Goal: Task Accomplishment & Management: Manage account settings

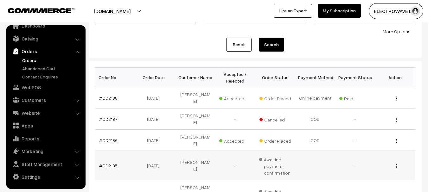
scroll to position [63, 0]
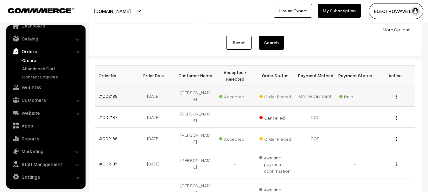
click at [111, 93] on link "#OD2188" at bounding box center [108, 95] width 18 height 5
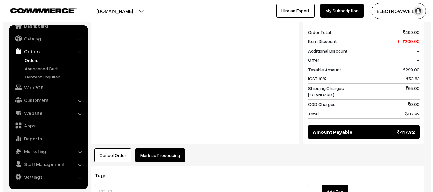
scroll to position [317, 0]
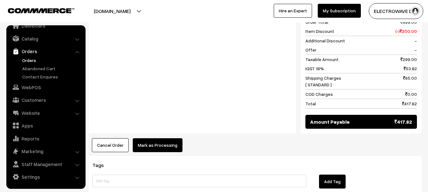
click at [165, 138] on button "Mark as Processing" at bounding box center [158, 145] width 50 height 14
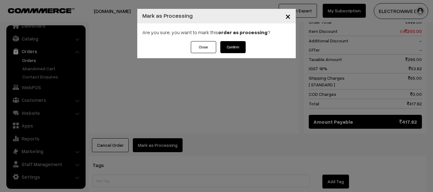
click at [238, 46] on button "Confirm" at bounding box center [232, 47] width 25 height 12
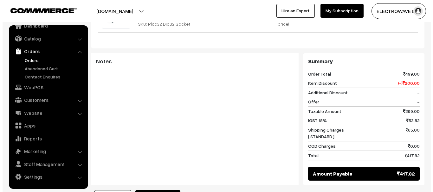
scroll to position [253, 0]
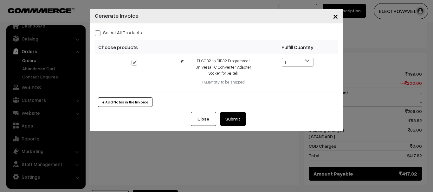
click at [237, 121] on button "Submit" at bounding box center [232, 119] width 25 height 14
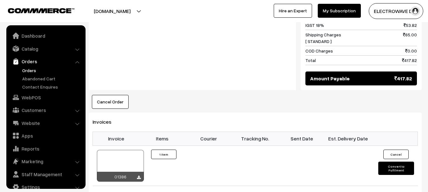
scroll to position [10, 0]
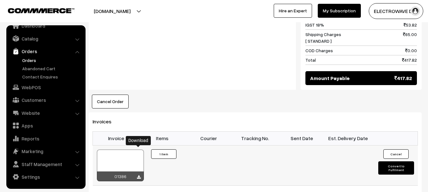
click at [139, 176] on icon at bounding box center [139, 178] width 4 height 4
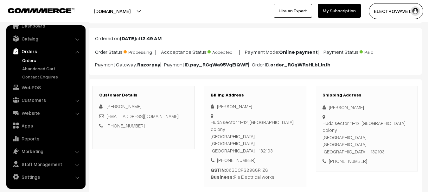
scroll to position [32, 0]
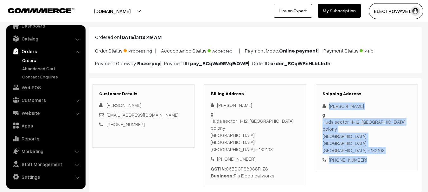
drag, startPoint x: 329, startPoint y: 105, endPoint x: 377, endPoint y: 136, distance: 57.7
click at [377, 136] on div "Shipping Address Sonu Singh Huda sector 11-12, Ghosly colony Panipat, Haryana, …" at bounding box center [367, 128] width 102 height 86
copy div "Sonu Singh Huda sector 11-12, Ghosly colony Panipat, Haryana, India - 132103 +9…"
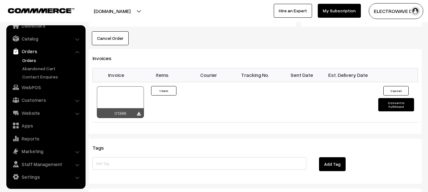
scroll to position [0, 0]
